Goal: Transaction & Acquisition: Subscribe to service/newsletter

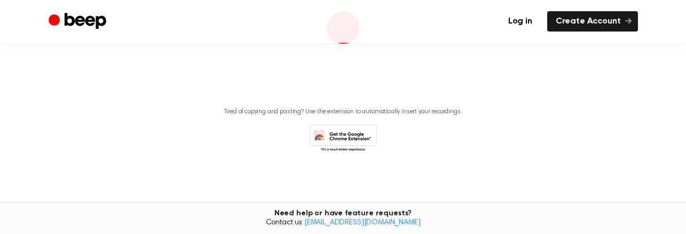
scroll to position [195, 0]
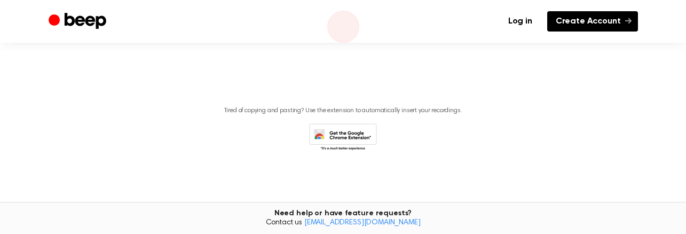
click at [619, 17] on link "Create Account" at bounding box center [592, 21] width 91 height 20
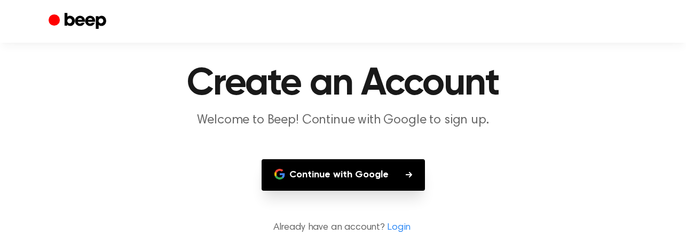
scroll to position [41, 0]
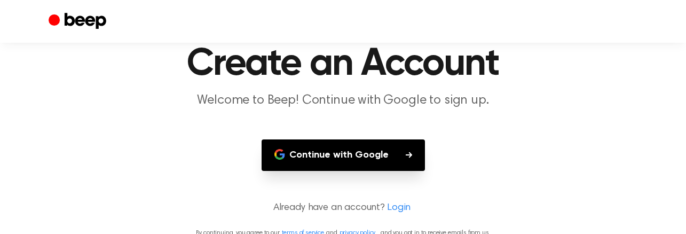
click at [301, 169] on button "Continue with Google" at bounding box center [343, 155] width 163 height 32
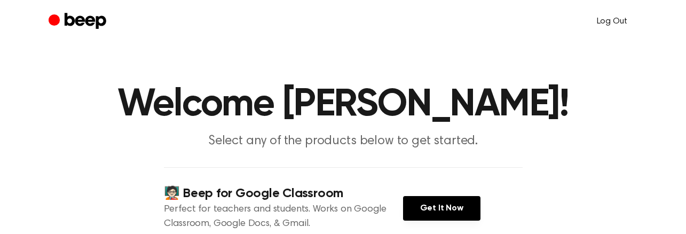
click at [623, 21] on link "Log Out" at bounding box center [612, 22] width 52 height 26
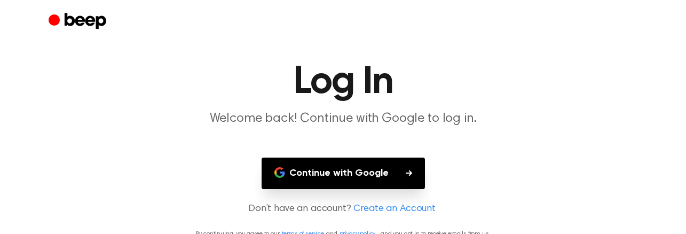
scroll to position [36, 0]
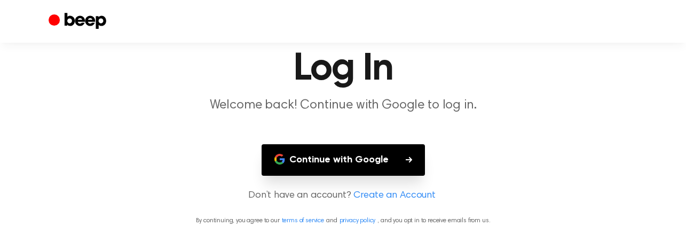
click at [289, 159] on button "Continue with Google" at bounding box center [343, 160] width 163 height 32
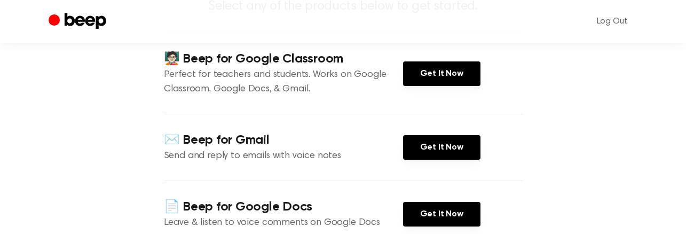
scroll to position [138, 0]
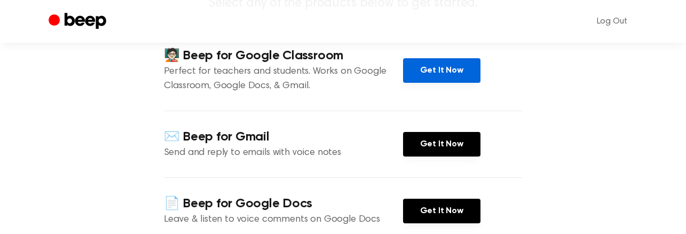
click at [477, 83] on link "Get It Now" at bounding box center [441, 70] width 77 height 25
